Goal: Check status: Check status

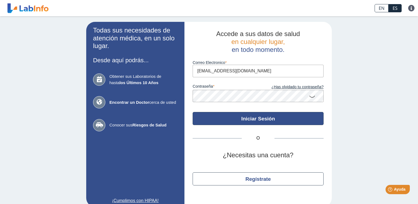
click at [254, 118] on button "Iniciar Sesión" at bounding box center [258, 118] width 131 height 13
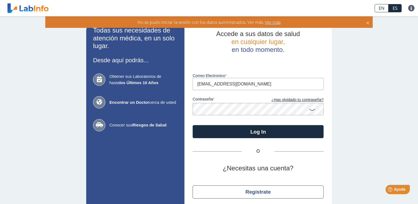
click at [254, 84] on input "[EMAIL_ADDRESS][DOMAIN_NAME]" at bounding box center [258, 84] width 131 height 12
type input "[EMAIL_ADDRESS][DOMAIN_NAME]"
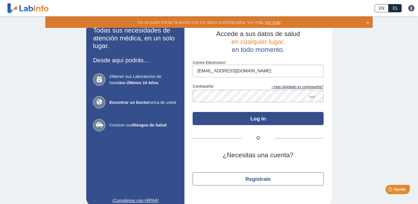
click at [258, 116] on button "Log In" at bounding box center [258, 118] width 131 height 13
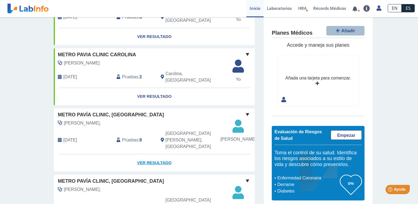
scroll to position [278, 0]
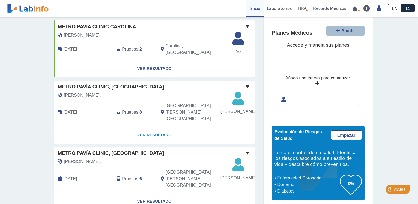
click at [148, 137] on link "Ver Resultado" at bounding box center [154, 134] width 201 height 17
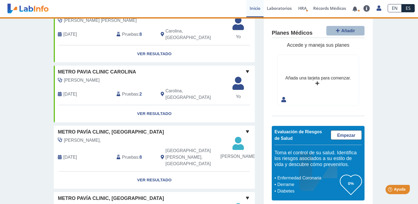
scroll to position [223, 0]
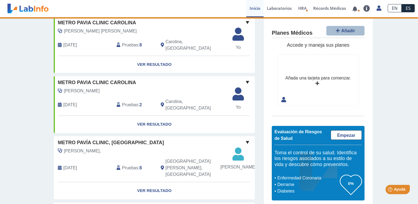
click at [386, 58] on div "Mis Laboratorios Añadir Obtenga resultados de hasta los últimos 10 años . Metro…" at bounding box center [209, 143] width 418 height 698
click at [153, 193] on link "Ver Resultado" at bounding box center [154, 190] width 201 height 17
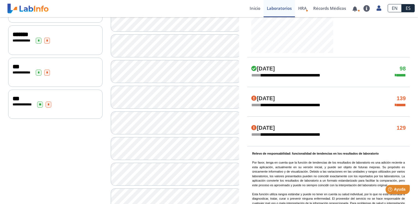
scroll to position [229, 0]
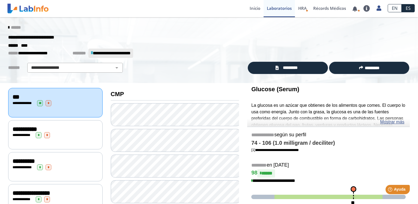
scroll to position [28, 0]
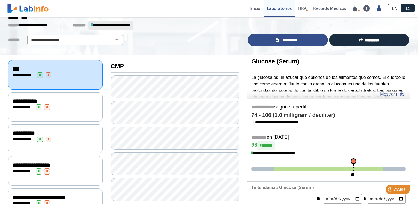
click at [281, 41] on span "*********" at bounding box center [290, 40] width 20 height 6
